Goal: Task Accomplishment & Management: Complete application form

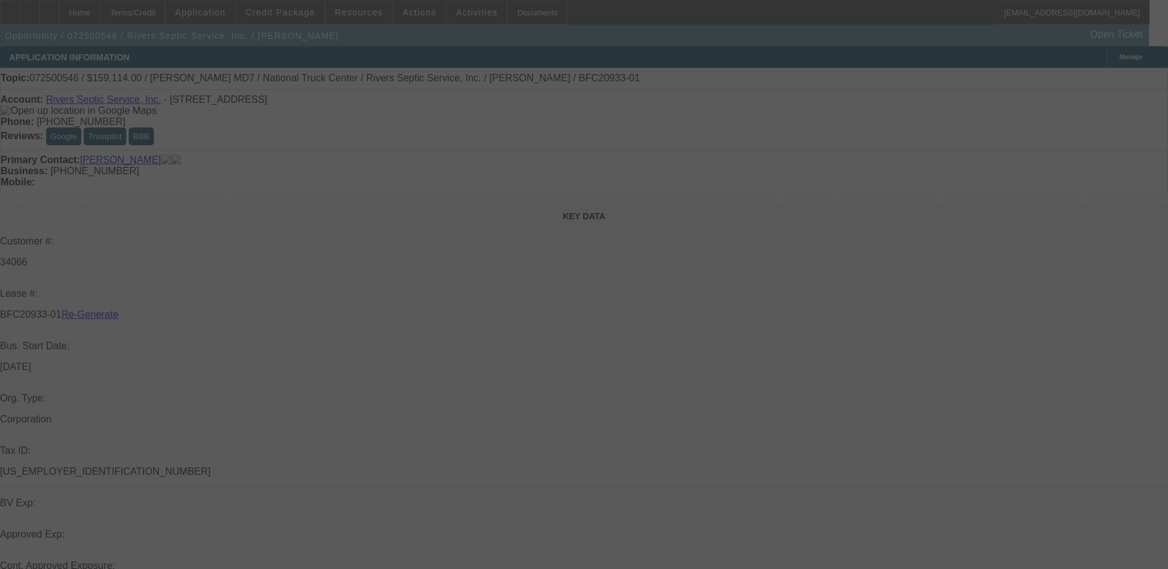
select select "3"
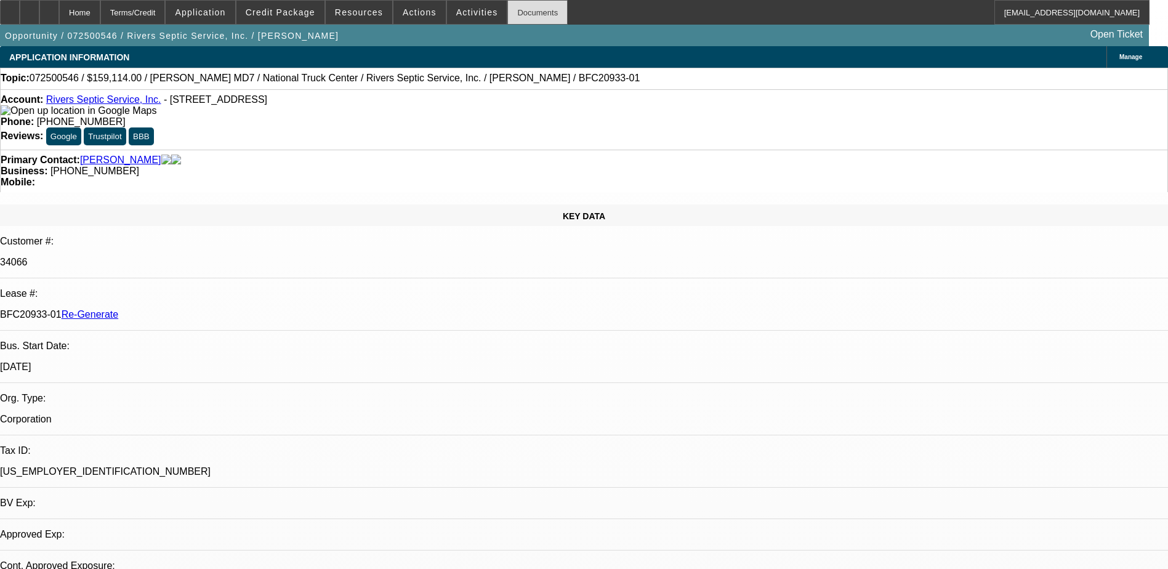
select select "0"
select select "1"
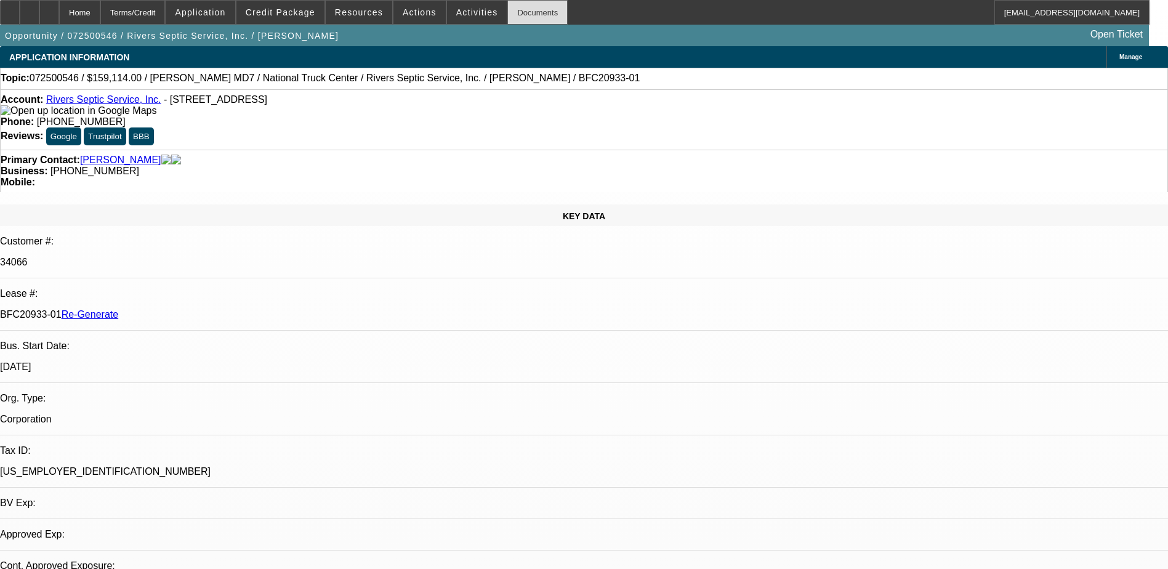
select select "6"
click at [516, 10] on div "Documents" at bounding box center [537, 12] width 60 height 25
click at [166, 7] on div "Terms/Credit" at bounding box center [132, 12] width 65 height 25
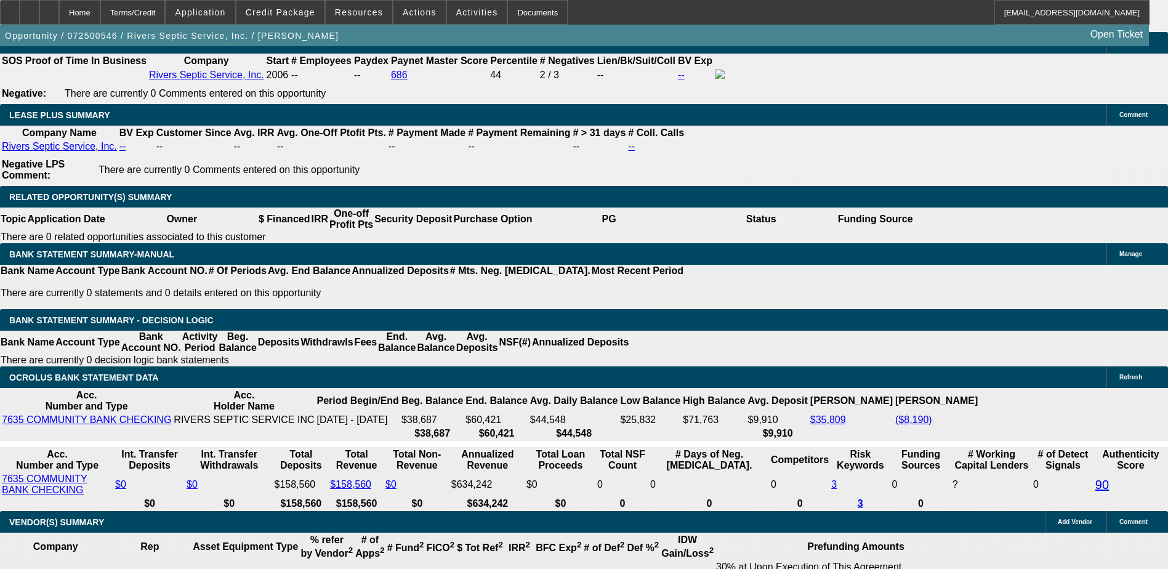
scroll to position [2456, 0]
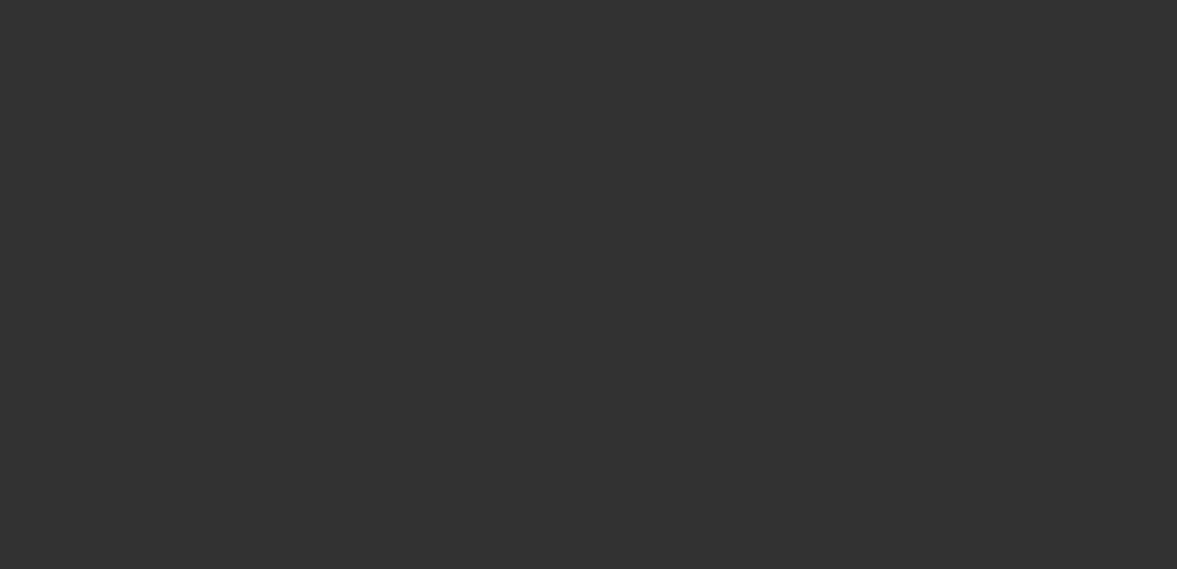
select select "4"
select select "0"
select select "3"
select select "0"
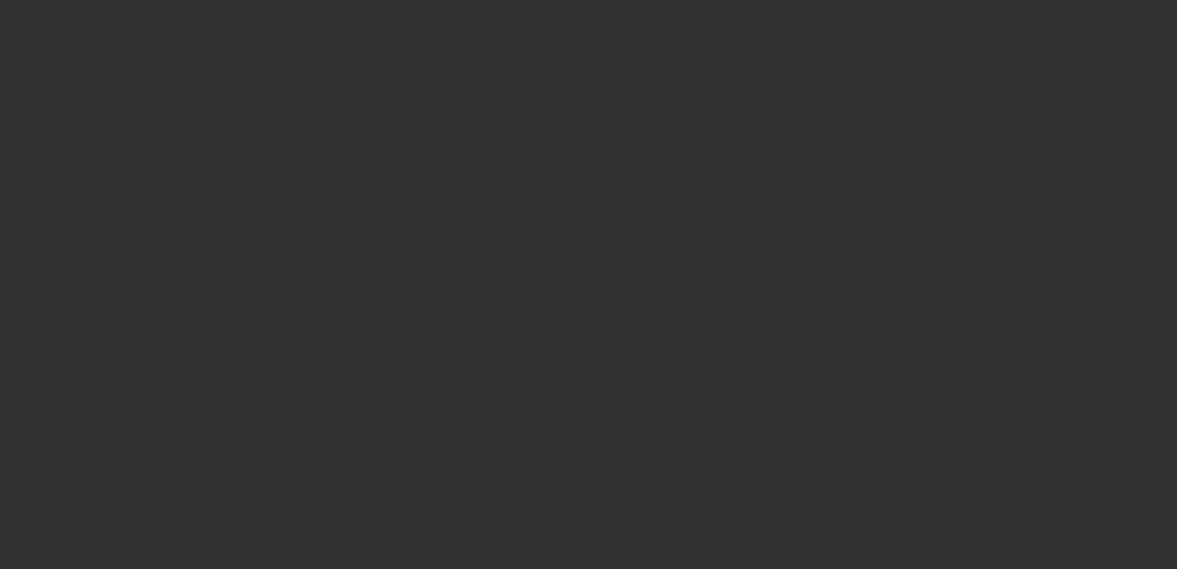
select select "6"
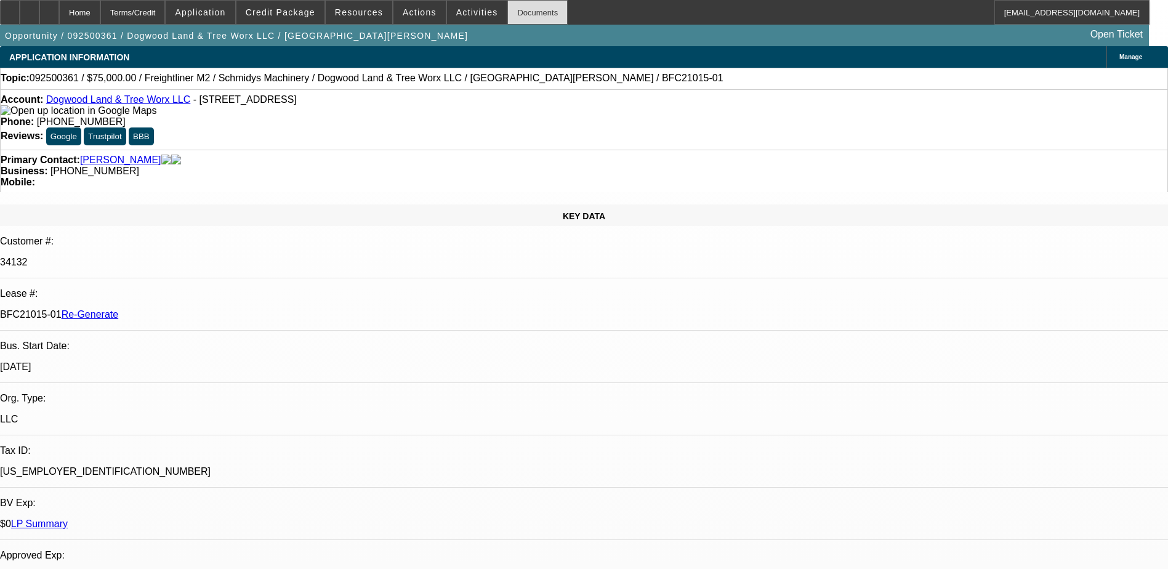
click at [513, 13] on div "Documents" at bounding box center [537, 12] width 60 height 25
drag, startPoint x: 142, startPoint y: 207, endPoint x: 194, endPoint y: 206, distance: 52.3
click at [194, 309] on div "BFC21015-01 Re-Generate" at bounding box center [584, 314] width 1168 height 11
copy p "BFC21015-01"
click at [450, 5] on span at bounding box center [477, 13] width 60 height 30
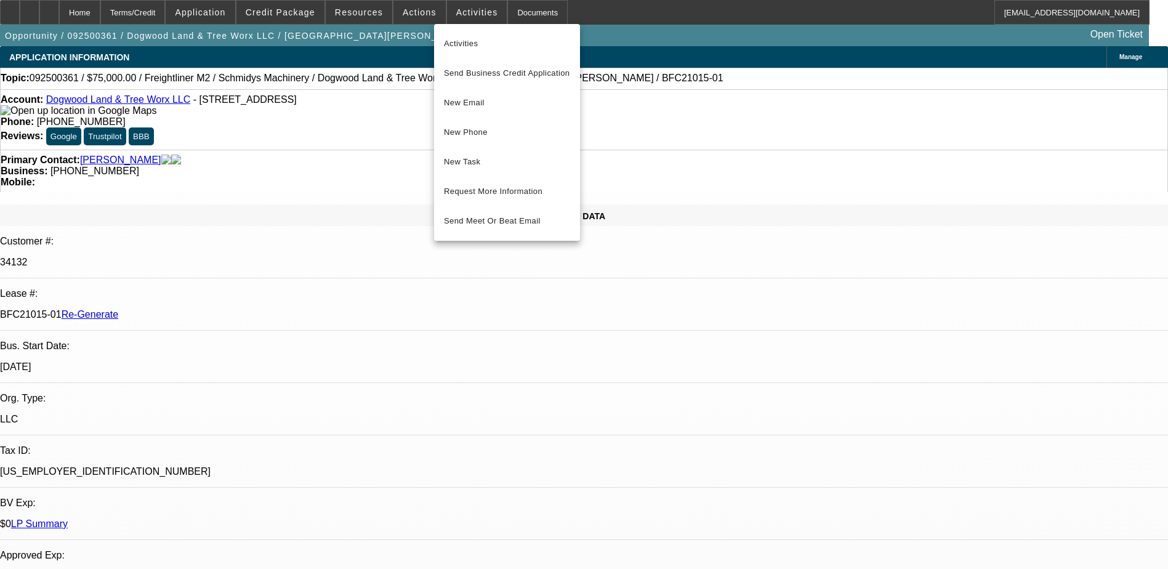
click at [407, 6] on div at bounding box center [584, 284] width 1168 height 569
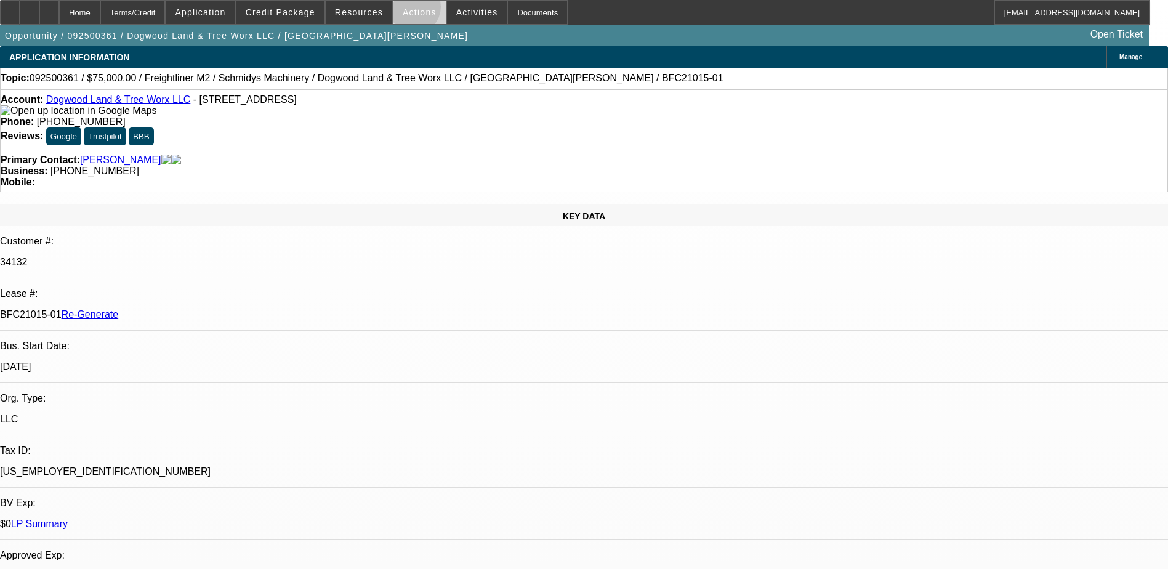
click at [408, 10] on span "Actions" at bounding box center [420, 12] width 34 height 10
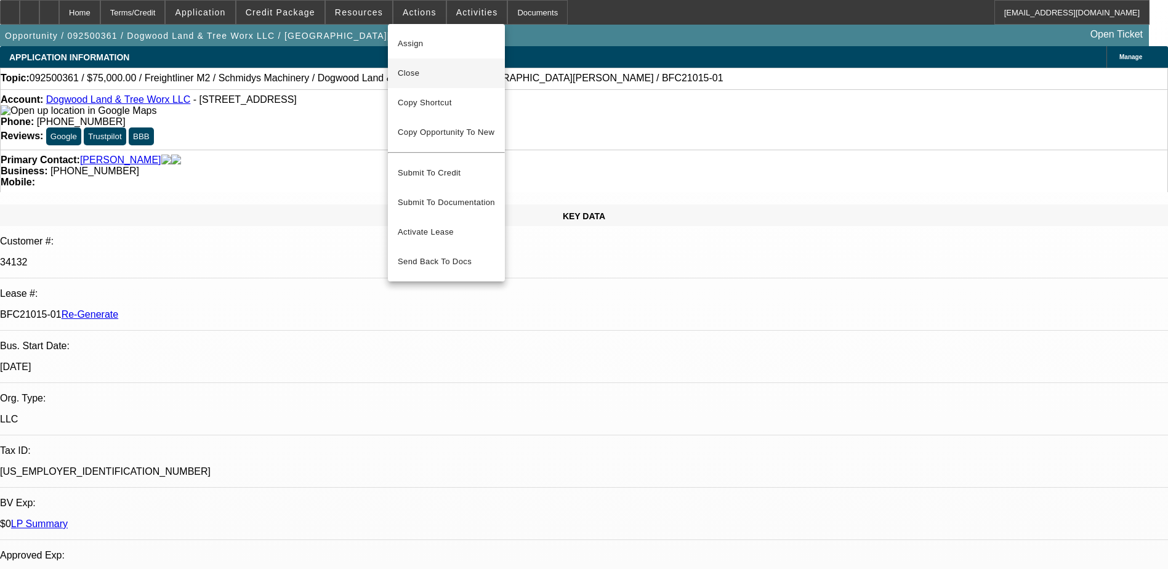
click at [415, 69] on span "Close" at bounding box center [446, 73] width 97 height 15
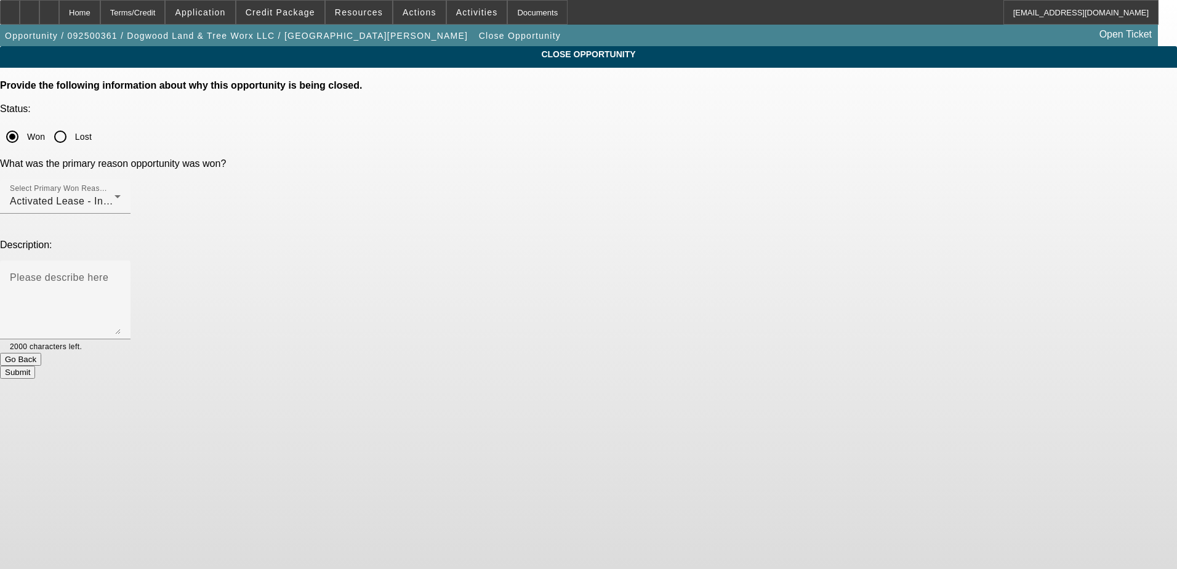
click at [35, 366] on button "Submit" at bounding box center [17, 372] width 35 height 13
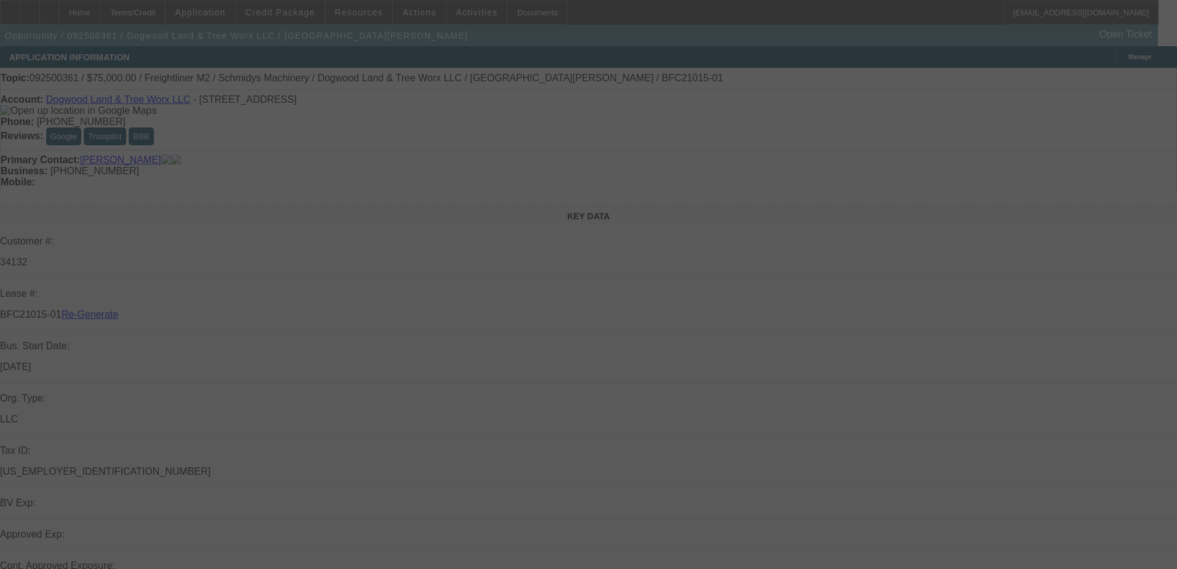
select select "4"
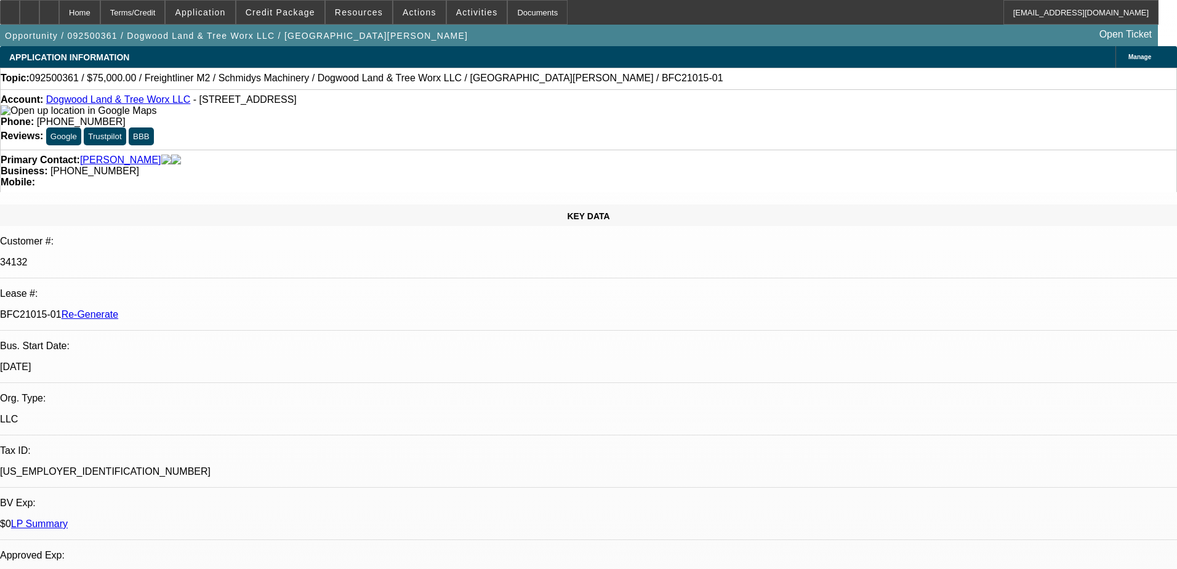
select select "0"
select select "3"
select select "0"
select select "6"
